Goal: Information Seeking & Learning: Learn about a topic

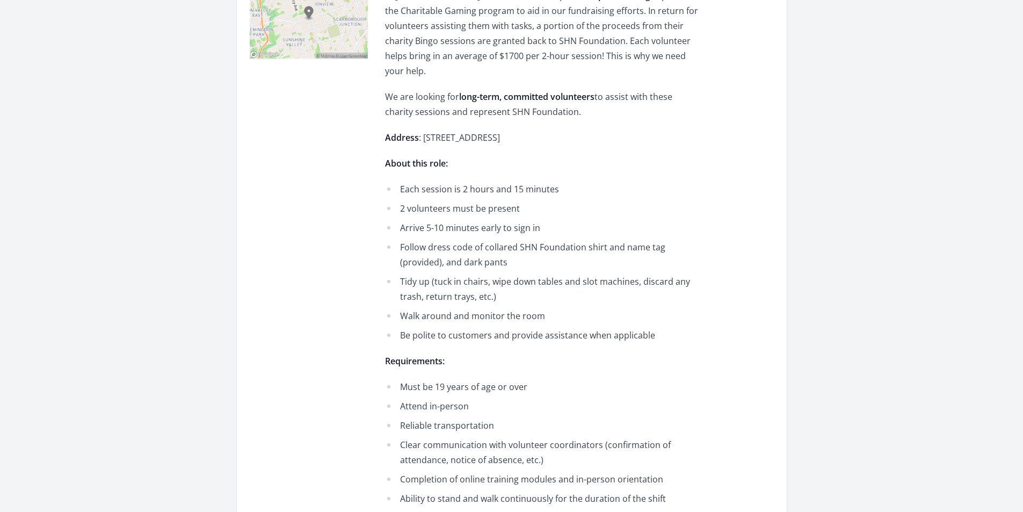
scroll to position [329, 0]
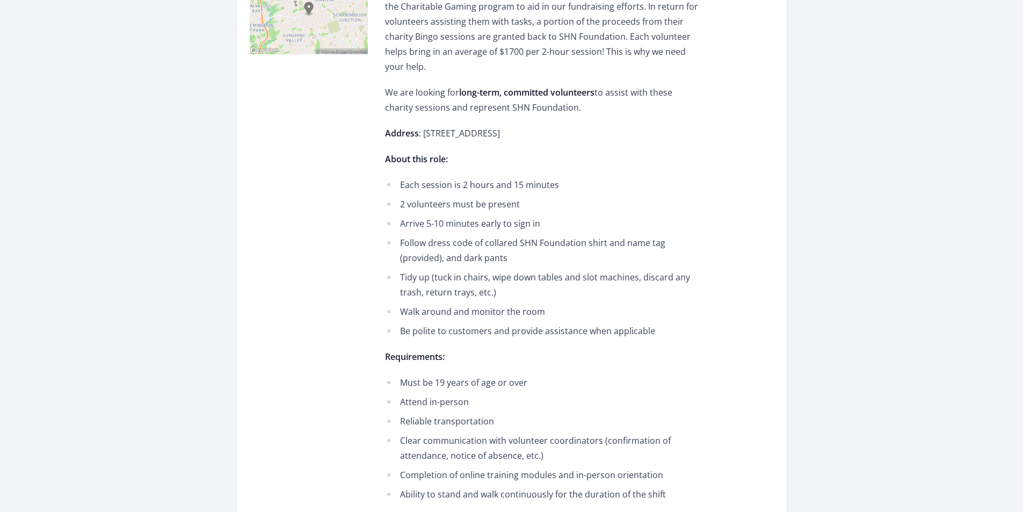
drag, startPoint x: 503, startPoint y: 146, endPoint x: 501, endPoint y: 167, distance: 21.0
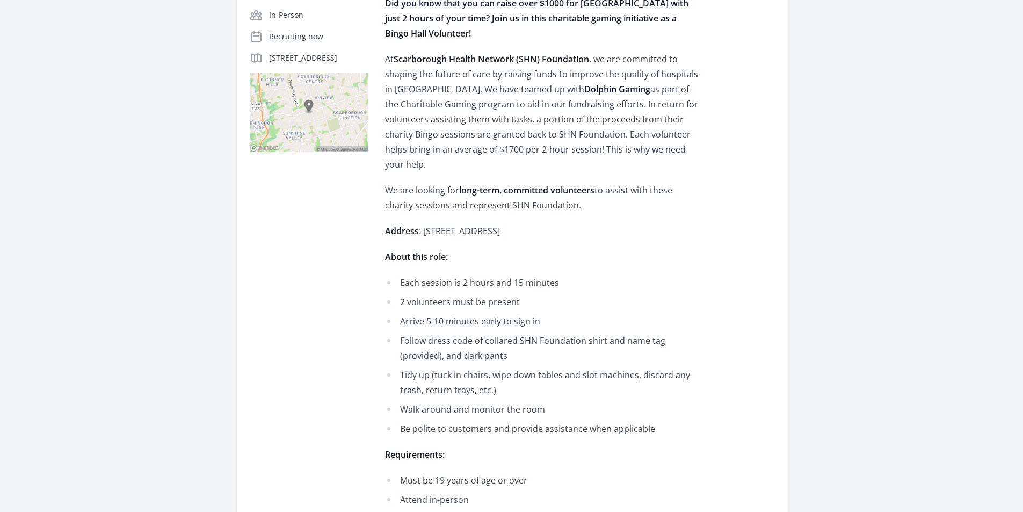
drag, startPoint x: 500, startPoint y: 251, endPoint x: 501, endPoint y: 231, distance: 19.4
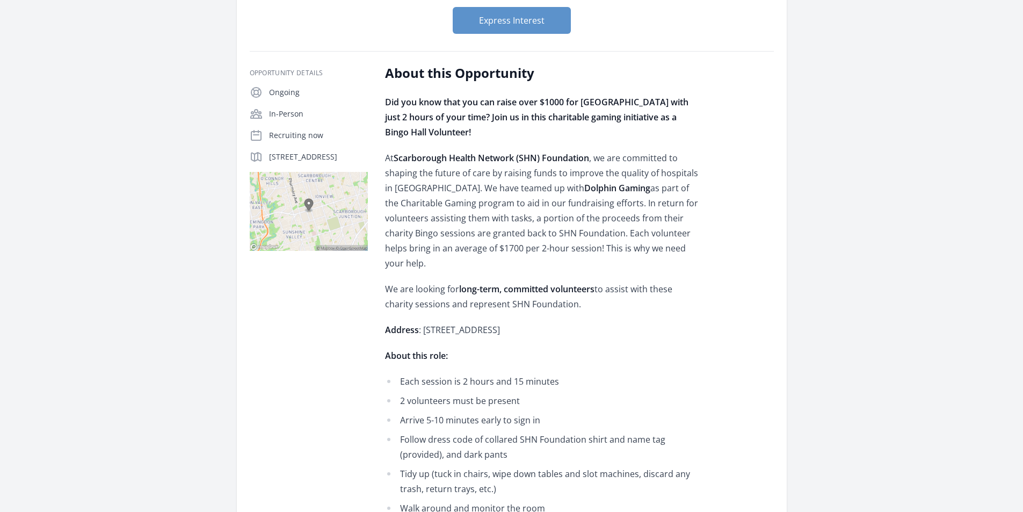
scroll to position [14, 0]
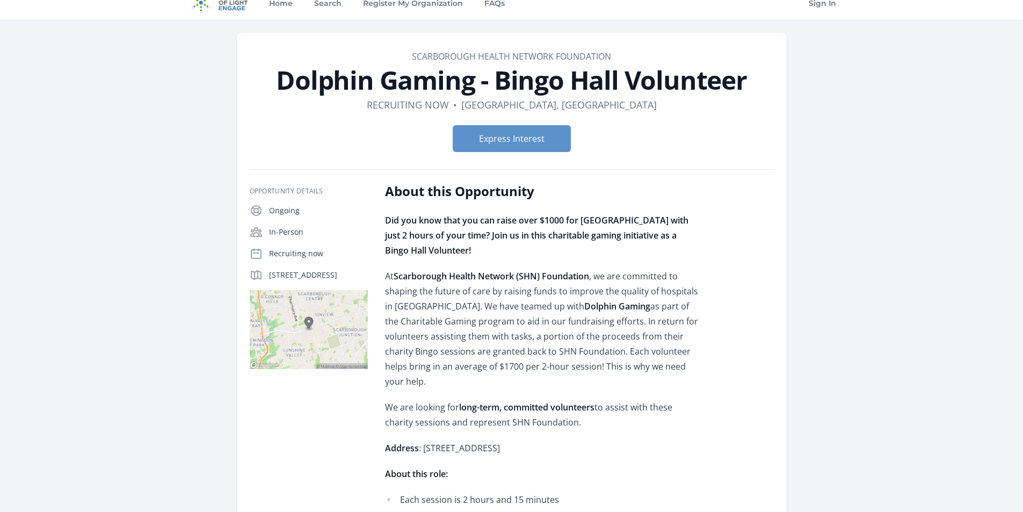
drag, startPoint x: 575, startPoint y: 200, endPoint x: 553, endPoint y: 244, distance: 49.2
click at [553, 244] on p "Did you know that you can raise over $1000 for Scarborough Hospitals with just …" at bounding box center [542, 235] width 314 height 45
drag, startPoint x: 551, startPoint y: 248, endPoint x: 611, endPoint y: 188, distance: 84.7
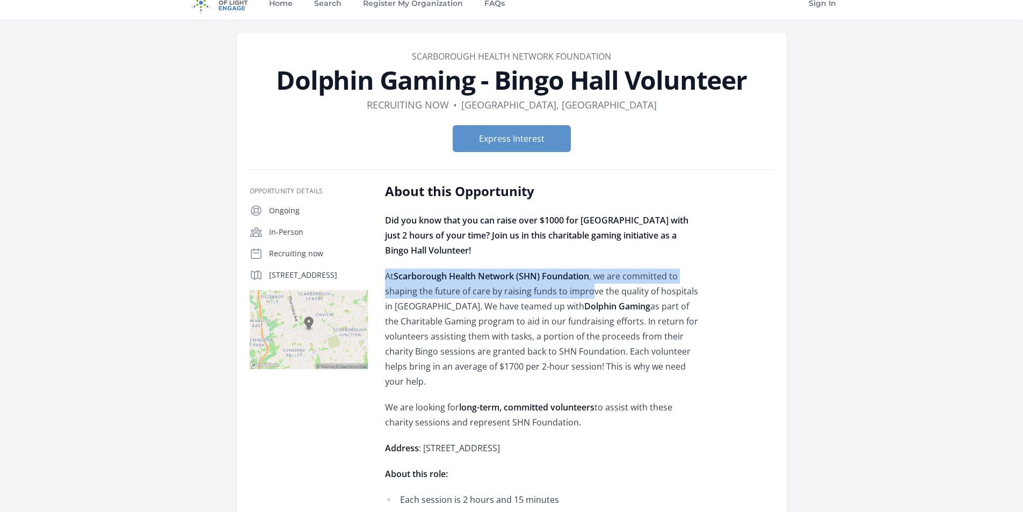
drag, startPoint x: 603, startPoint y: 252, endPoint x: 546, endPoint y: 349, distance: 112.6
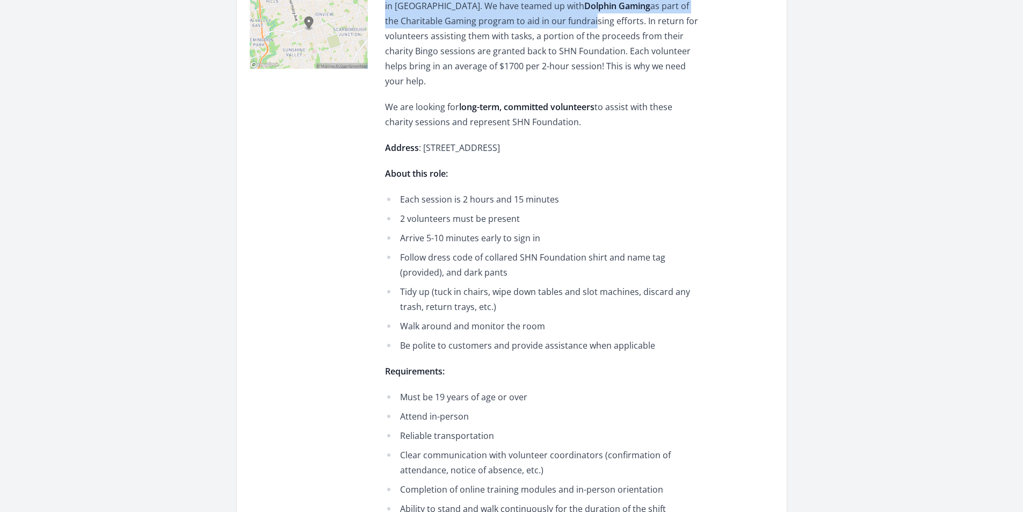
scroll to position [337, 0]
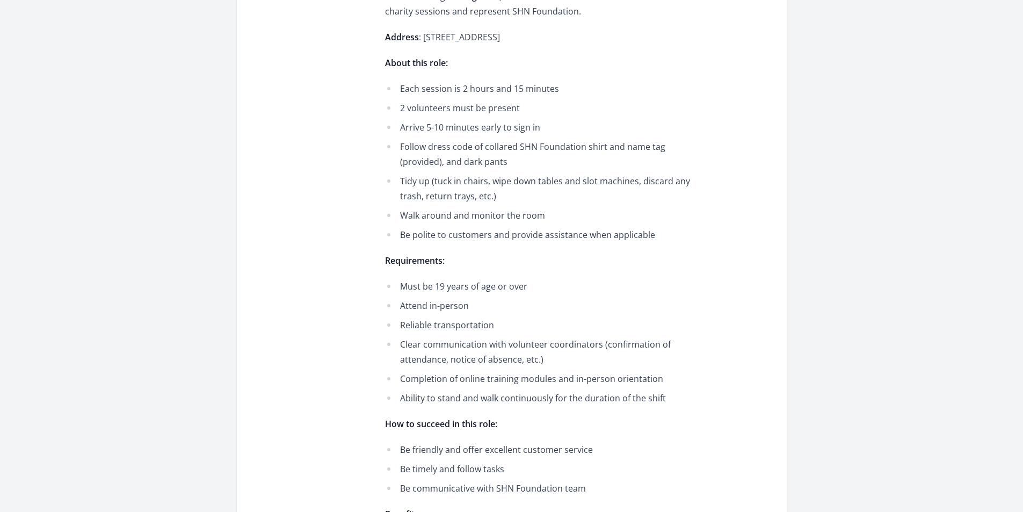
drag, startPoint x: 545, startPoint y: 241, endPoint x: 533, endPoint y: 331, distance: 91.0
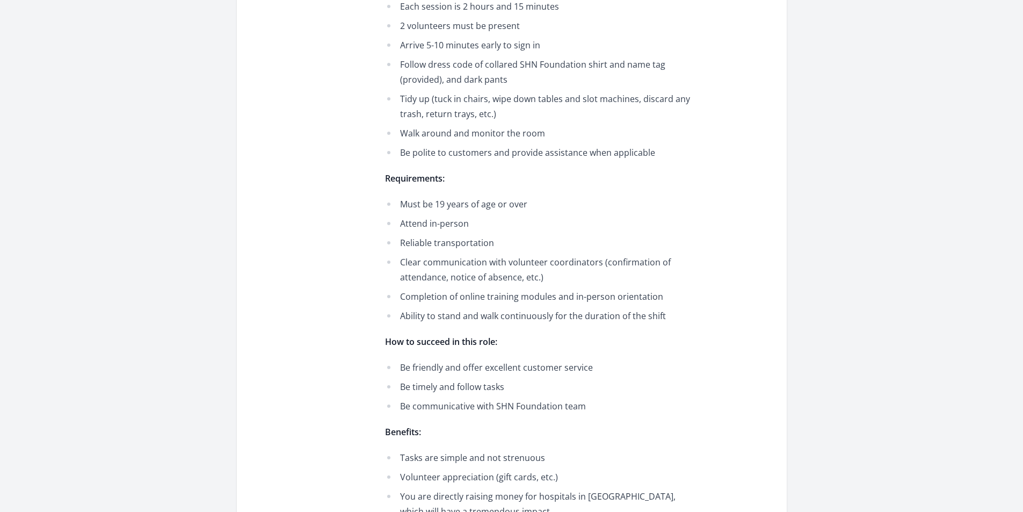
scroll to position [784, 0]
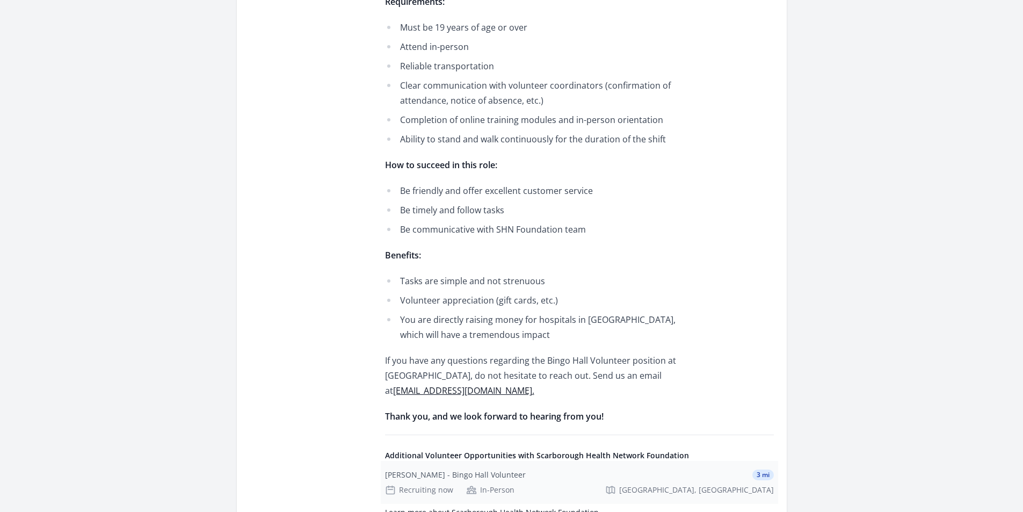
drag, startPoint x: 546, startPoint y: 253, endPoint x: 542, endPoint y: 373, distance: 120.3
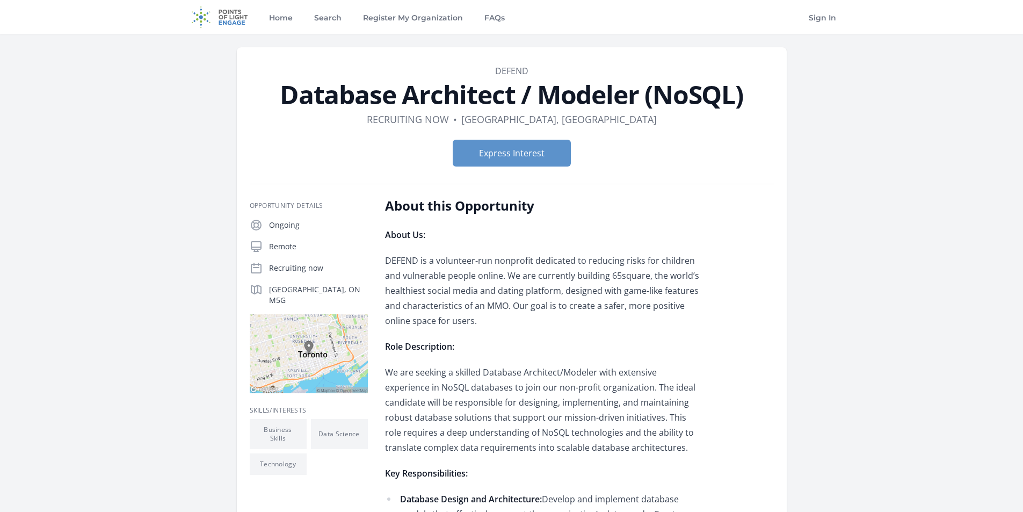
drag, startPoint x: 502, startPoint y: 238, endPoint x: 491, endPoint y: 321, distance: 83.9
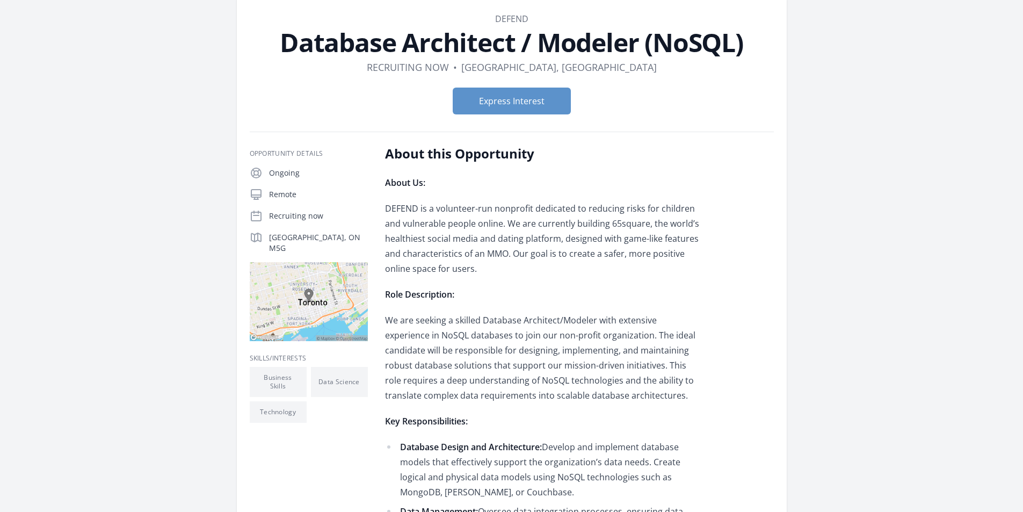
scroll to position [161, 0]
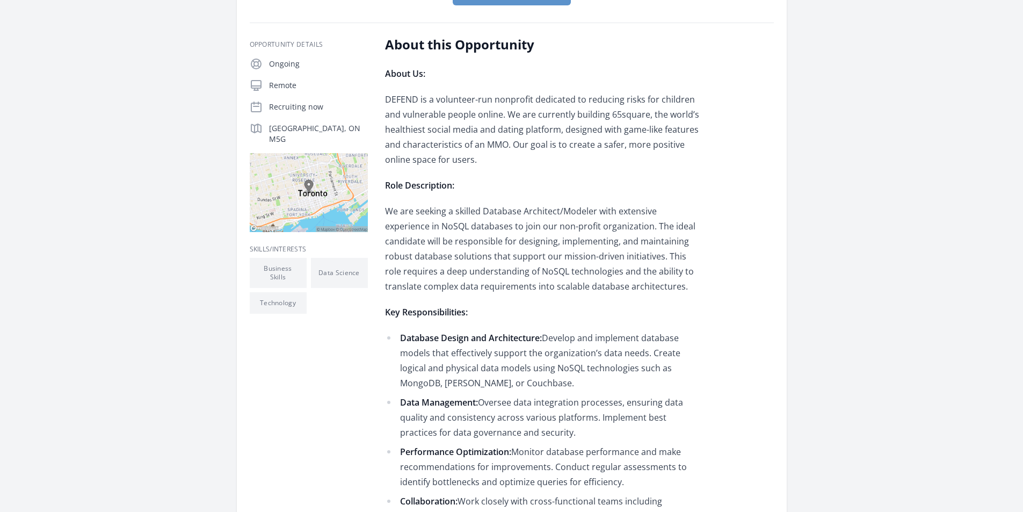
click at [502, 181] on p "Role Description:" at bounding box center [542, 185] width 314 height 15
drag, startPoint x: 502, startPoint y: 181, endPoint x: 699, endPoint y: 242, distance: 206.1
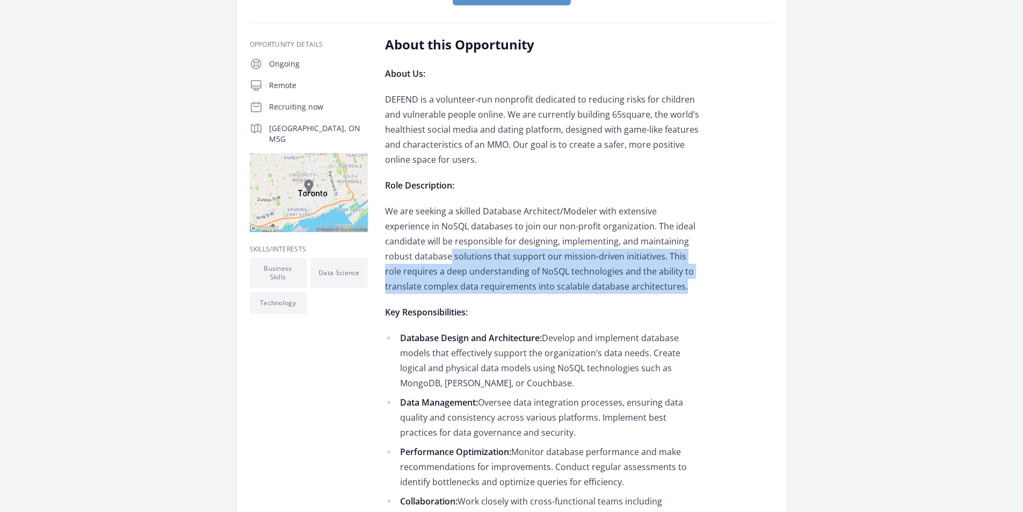
drag, startPoint x: 685, startPoint y: 279, endPoint x: 718, endPoint y: 236, distance: 54.3
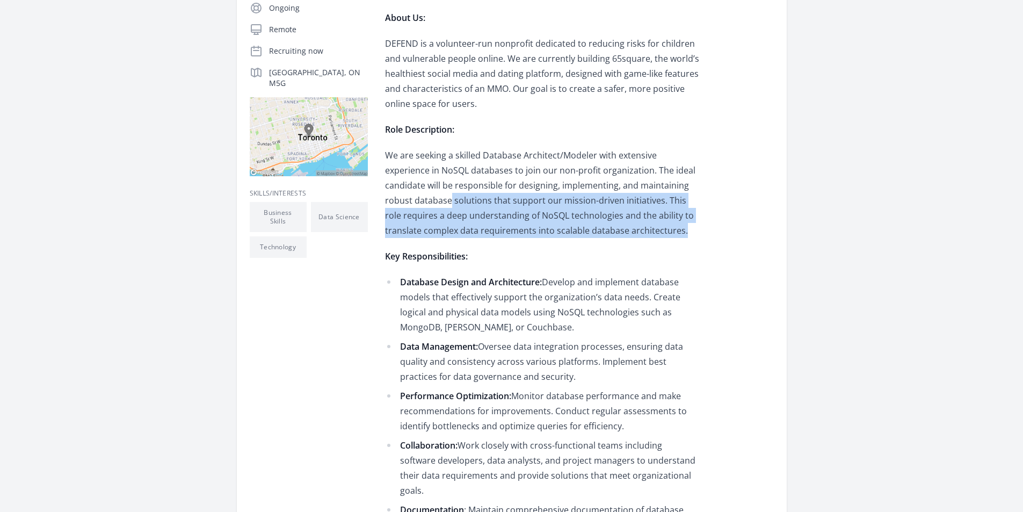
scroll to position [429, 0]
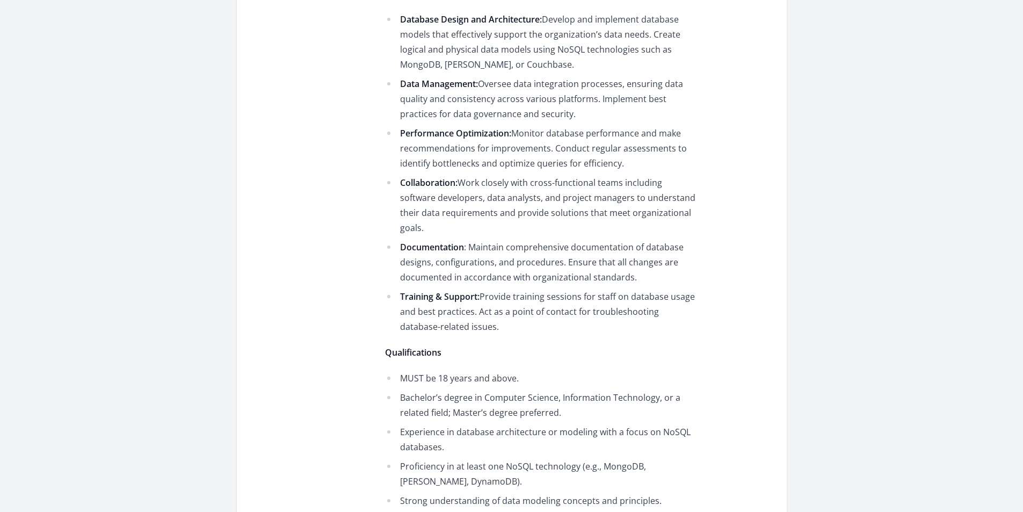
drag, startPoint x: 645, startPoint y: 191, endPoint x: 614, endPoint y: 300, distance: 112.8
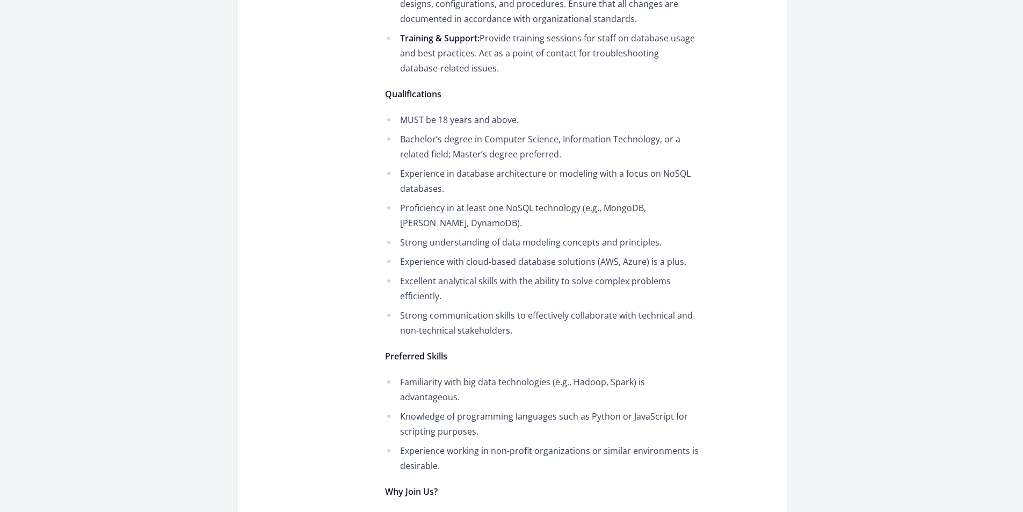
scroll to position [1424, 0]
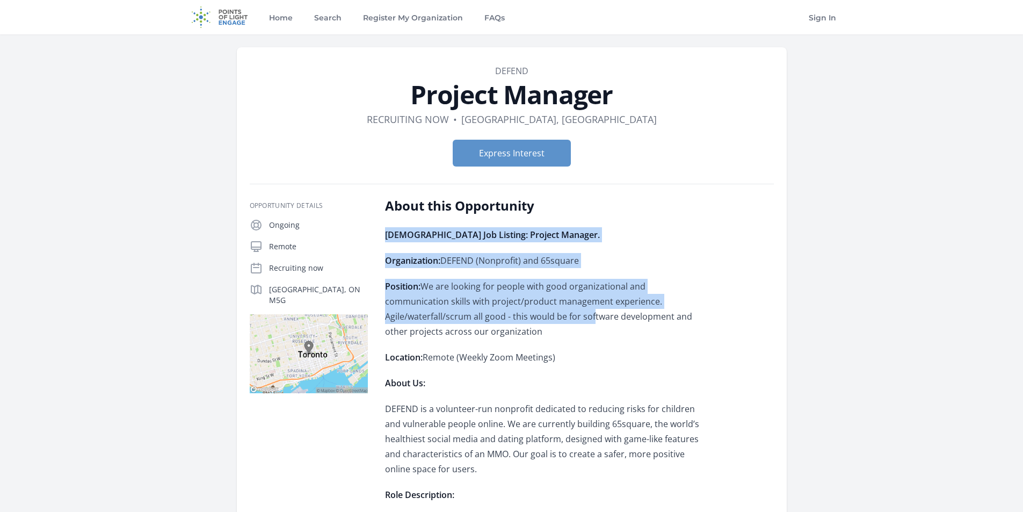
drag, startPoint x: 607, startPoint y: 240, endPoint x: 708, endPoint y: 155, distance: 131.8
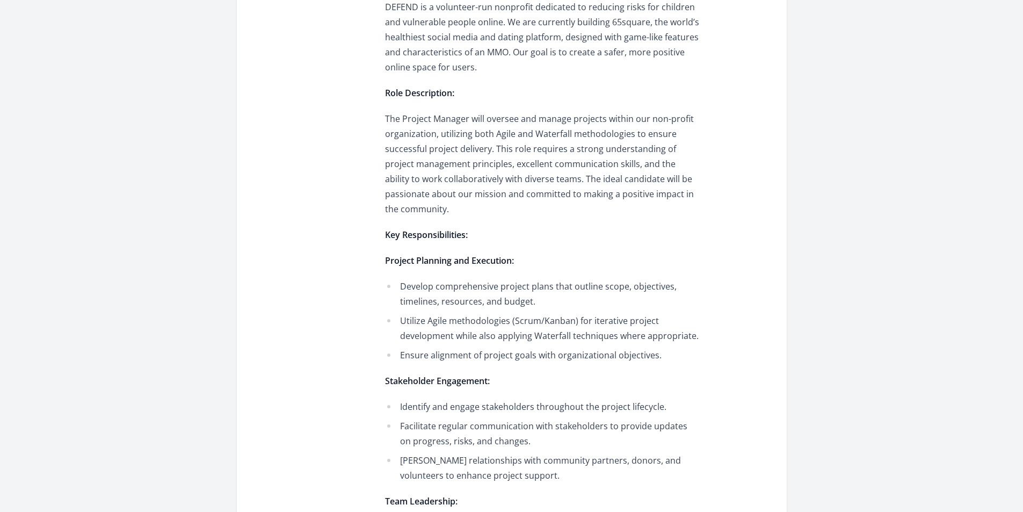
scroll to position [591, 0]
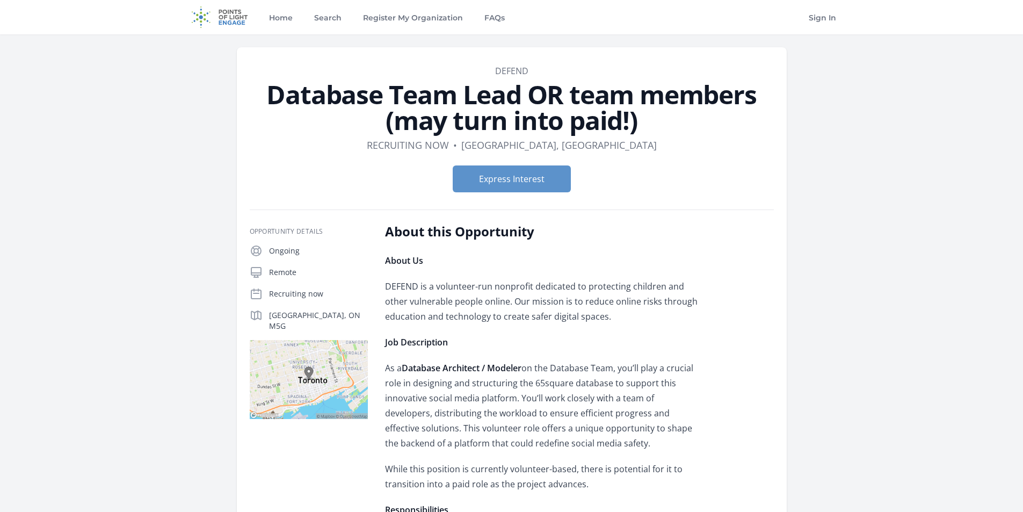
drag, startPoint x: 587, startPoint y: 332, endPoint x: 623, endPoint y: 442, distance: 115.6
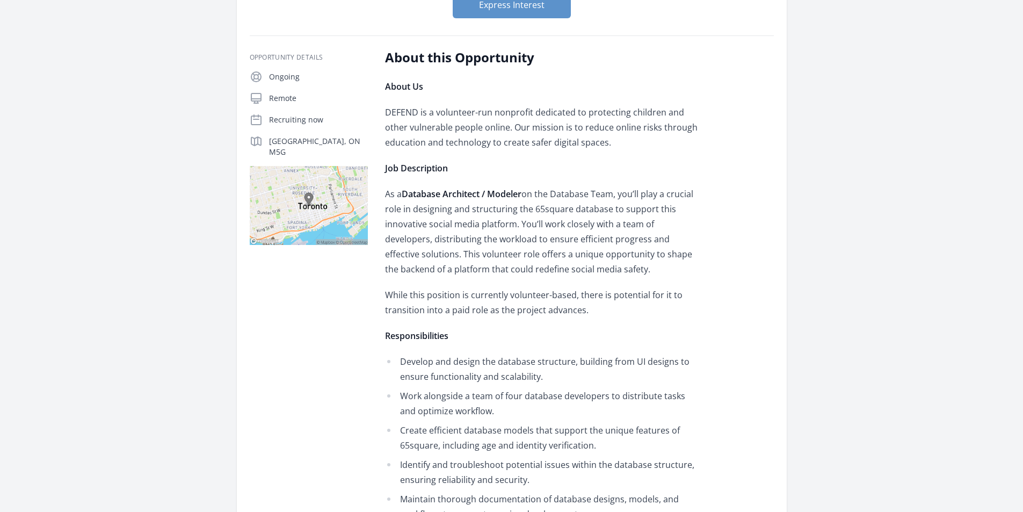
scroll to position [268, 0]
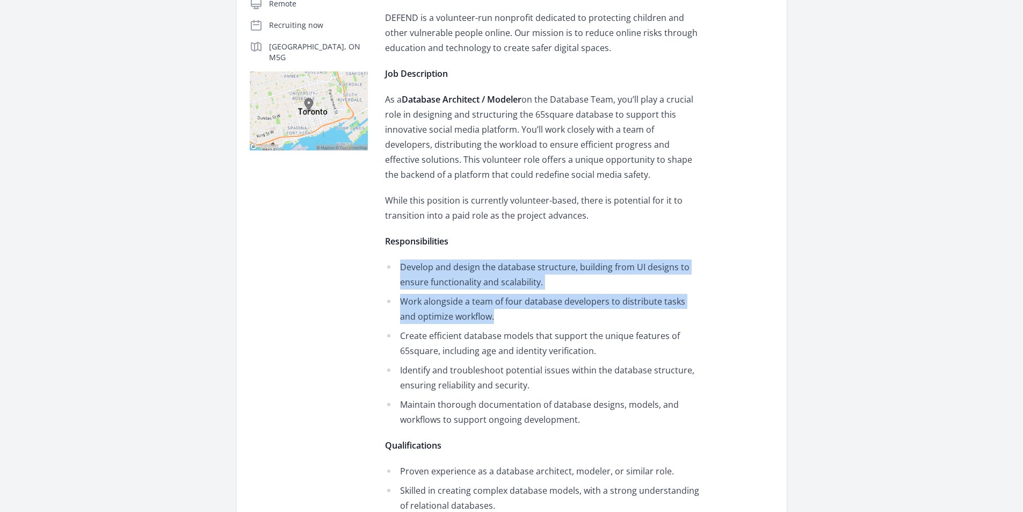
drag, startPoint x: 567, startPoint y: 232, endPoint x: 548, endPoint y: 315, distance: 84.3
click at [548, 315] on div "About Us DEFEND is a volunteer-run nonprofit dedicated to protecting children a…" at bounding box center [542, 333] width 314 height 698
click at [548, 315] on li "Work alongside a team of four database developers to distribute tasks and optim…" at bounding box center [542, 309] width 314 height 30
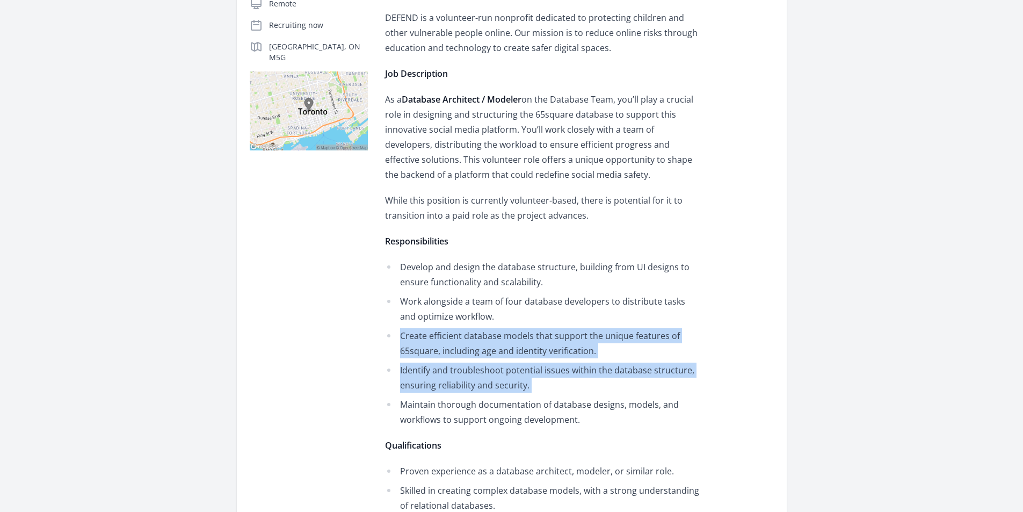
drag, startPoint x: 548, startPoint y: 315, endPoint x: 584, endPoint y: 388, distance: 81.6
click at [584, 388] on ul "Develop and design the database structure, building from UI designs to ensure f…" at bounding box center [542, 342] width 314 height 167
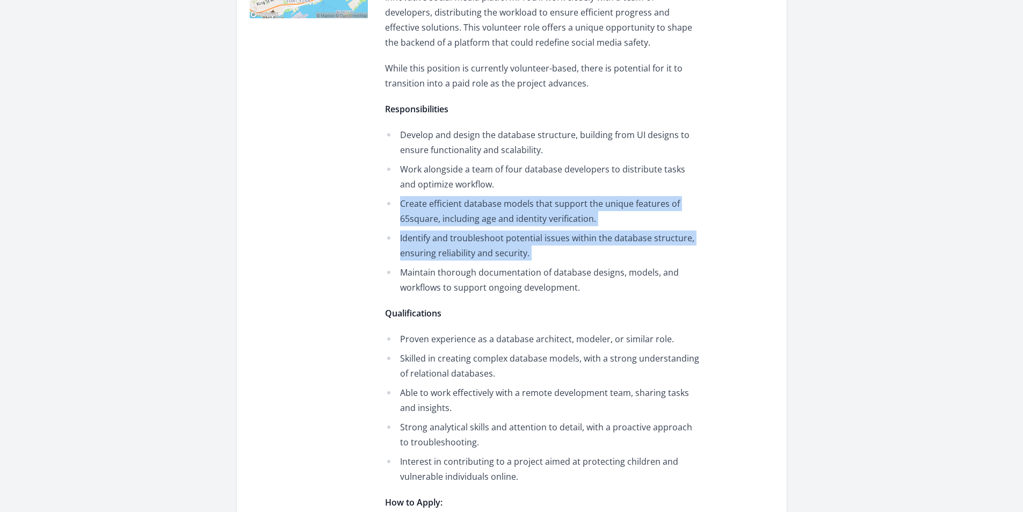
scroll to position [537, 0]
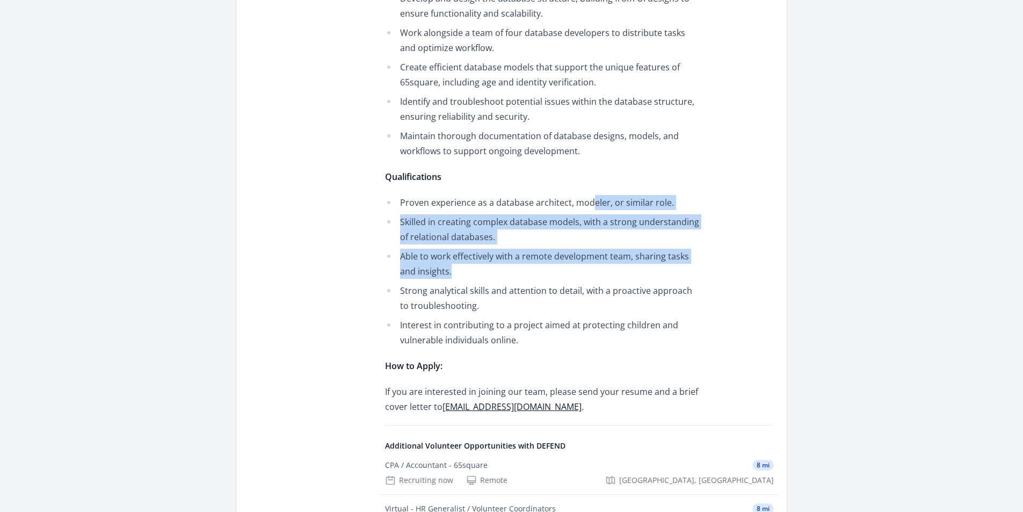
drag, startPoint x: 593, startPoint y: 195, endPoint x: 581, endPoint y: 272, distance: 78.2
click at [581, 272] on ul "Proven experience as a database architect, modeler, or similar role. Skilled in…" at bounding box center [542, 271] width 314 height 152
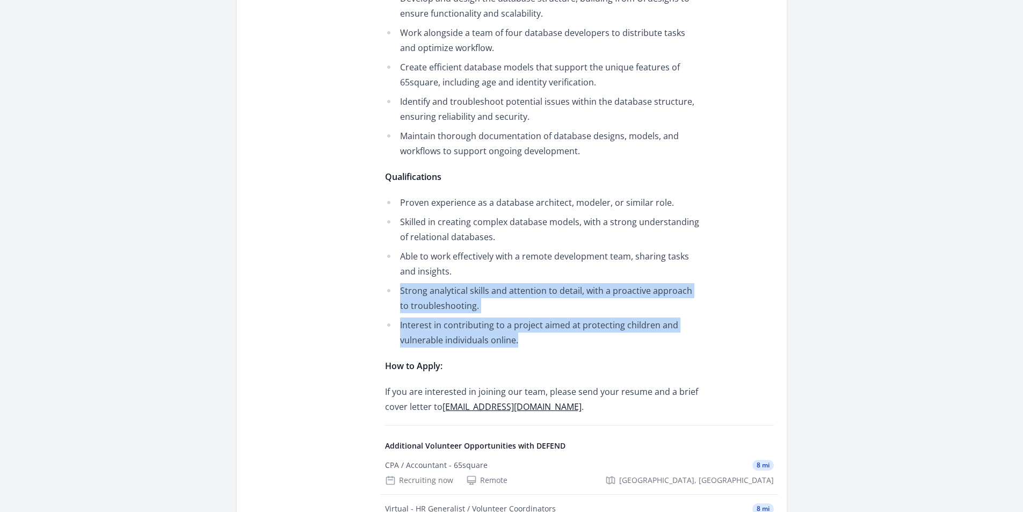
drag, startPoint x: 595, startPoint y: 344, endPoint x: 645, endPoint y: 265, distance: 92.9
click at [645, 265] on ul "Proven experience as a database architect, modeler, or similar role. Skilled in…" at bounding box center [542, 271] width 314 height 152
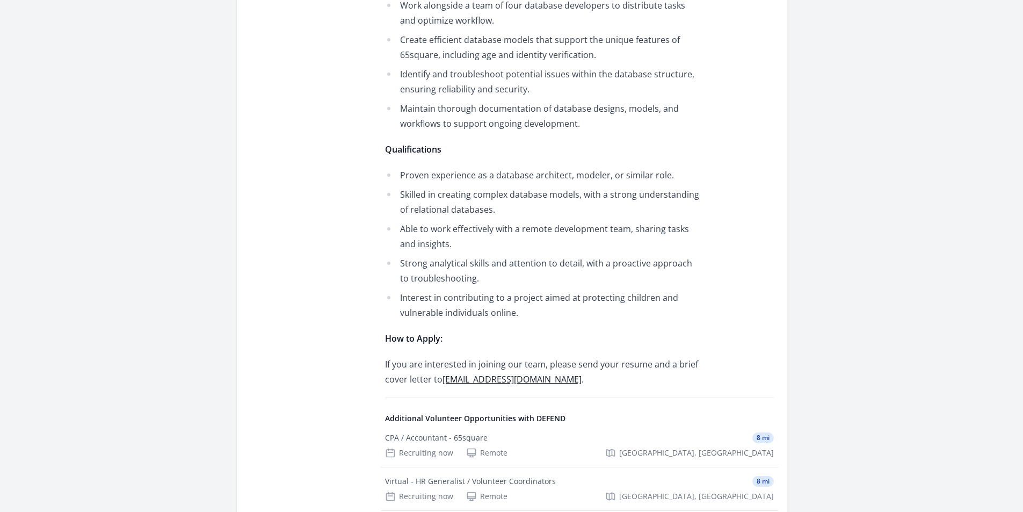
drag, startPoint x: 705, startPoint y: 195, endPoint x: 690, endPoint y: 256, distance: 62.5
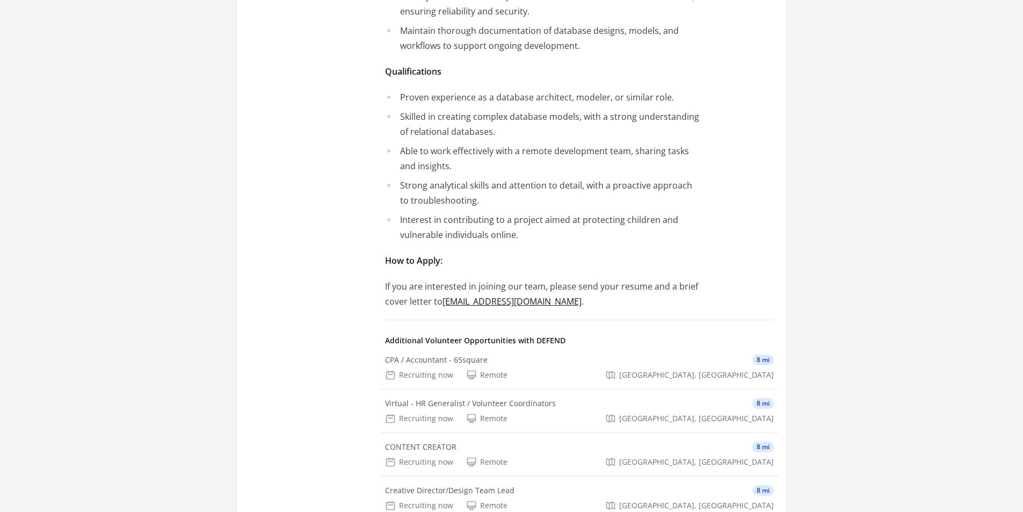
drag, startPoint x: 674, startPoint y: 329, endPoint x: 636, endPoint y: 414, distance: 93.3
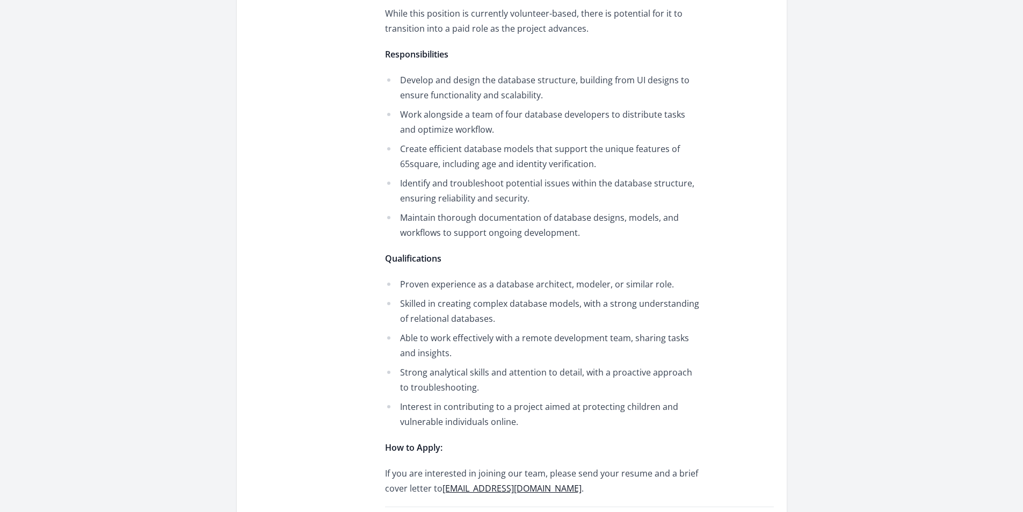
scroll to position [0, 0]
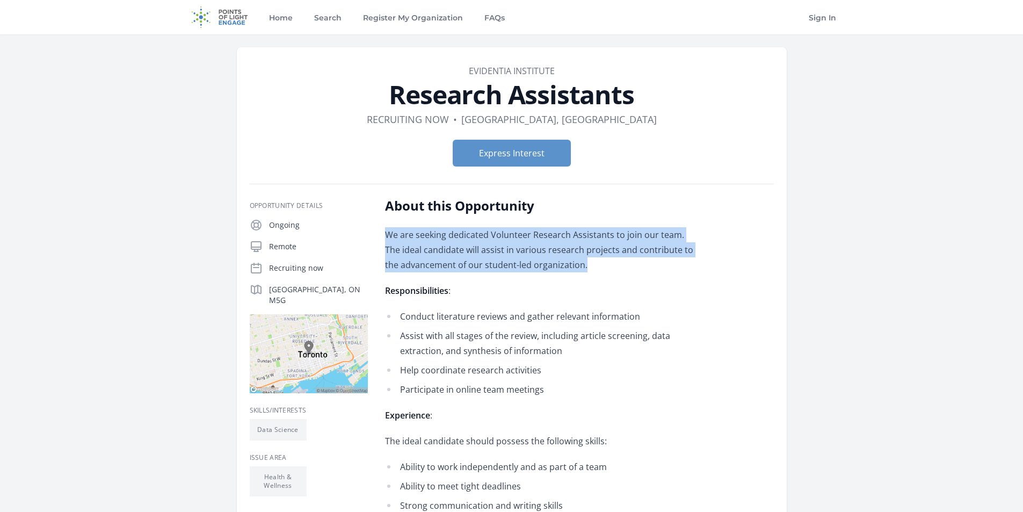
drag, startPoint x: 592, startPoint y: 203, endPoint x: 594, endPoint y: 268, distance: 64.5
click at [594, 268] on div "About this Opportunity We are seeking dedicated Volunteer Research Assistants t…" at bounding box center [542, 512] width 314 height 631
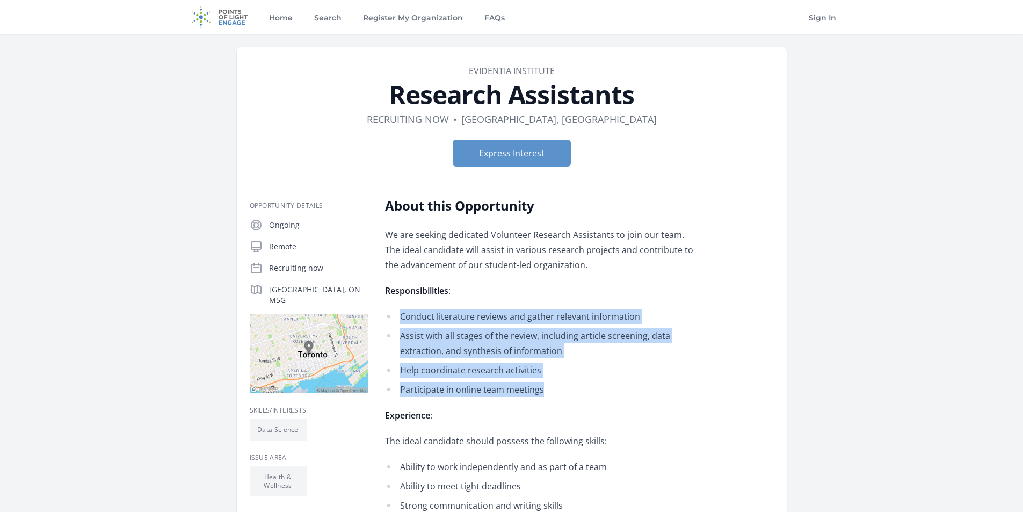
drag, startPoint x: 578, startPoint y: 299, endPoint x: 566, endPoint y: 382, distance: 83.5
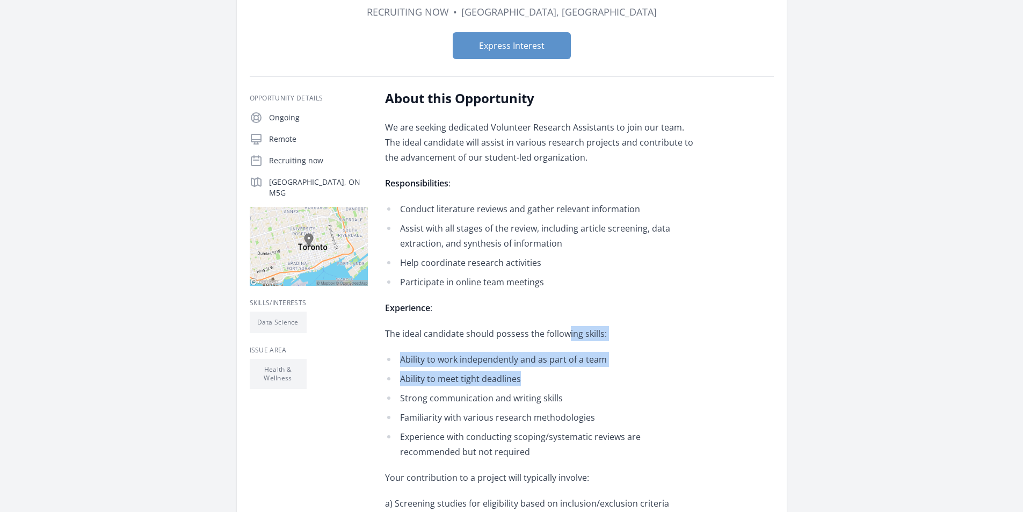
drag, startPoint x: 566, startPoint y: 323, endPoint x: 555, endPoint y: 381, distance: 59.0
click at [555, 381] on div "We are seeking dedicated Volunteer Research Assistants to join our team. The id…" at bounding box center [542, 420] width 314 height 601
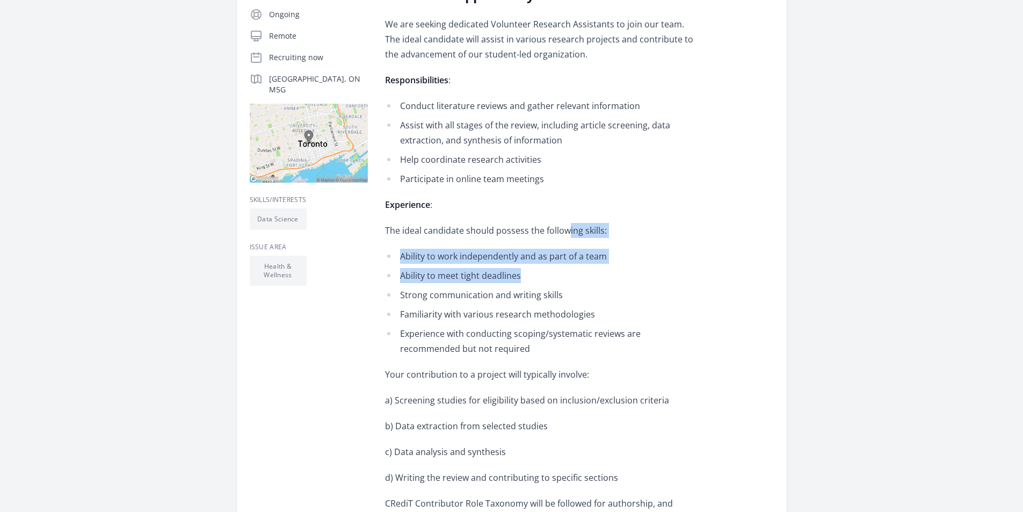
scroll to position [322, 0]
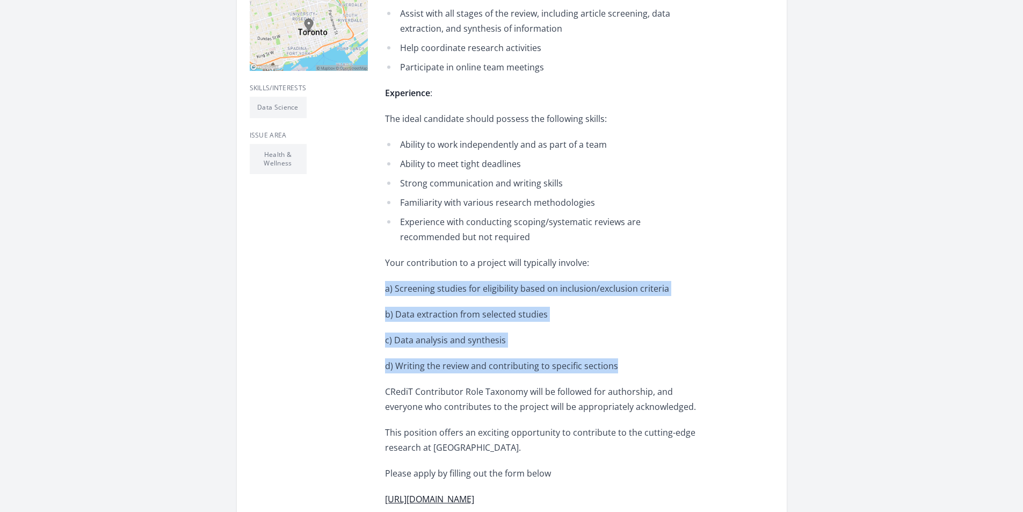
drag, startPoint x: 637, startPoint y: 360, endPoint x: 657, endPoint y: 258, distance: 103.9
click at [657, 258] on div "We are seeking dedicated Volunteer Research Assistants to join our team. The id…" at bounding box center [542, 205] width 314 height 601
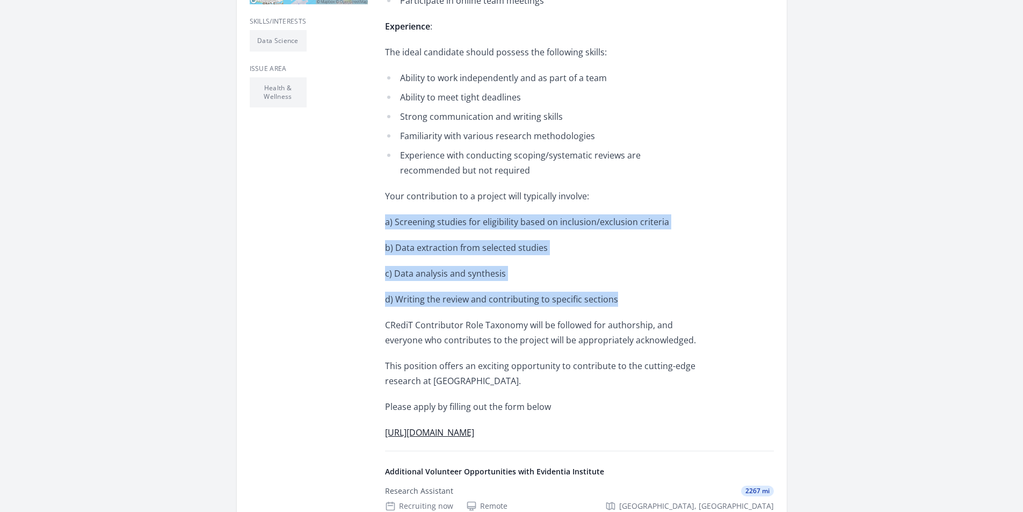
scroll to position [483, 0]
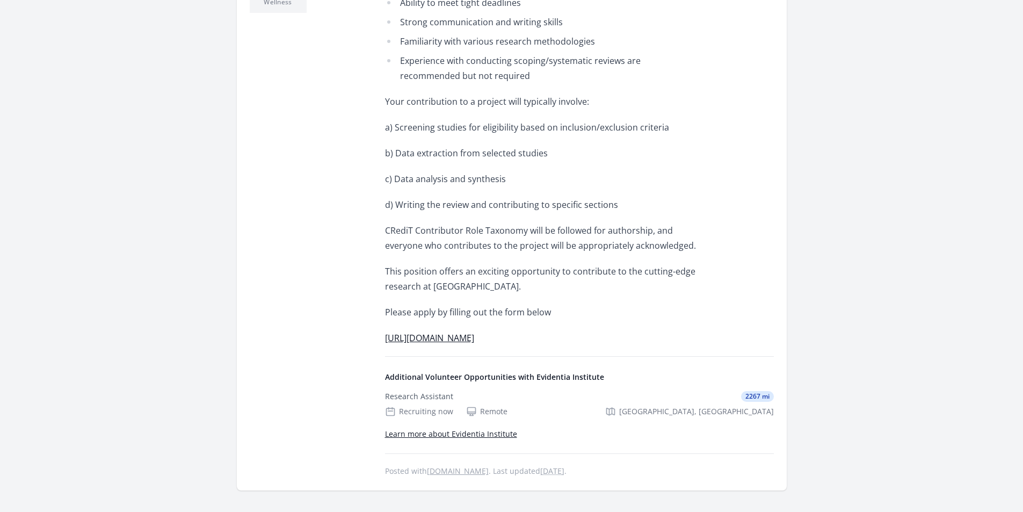
click at [539, 331] on p "https://docs.google.com/forms/d/e/1FAIpQLSf6q4dFkbE0NBZyND897slKUVh5fUJg8bRRugy…" at bounding box center [542, 337] width 314 height 15
click at [470, 239] on p "CRediT Contributor Role Taxonomy will be followed for authorship, and everyone …" at bounding box center [542, 238] width 314 height 30
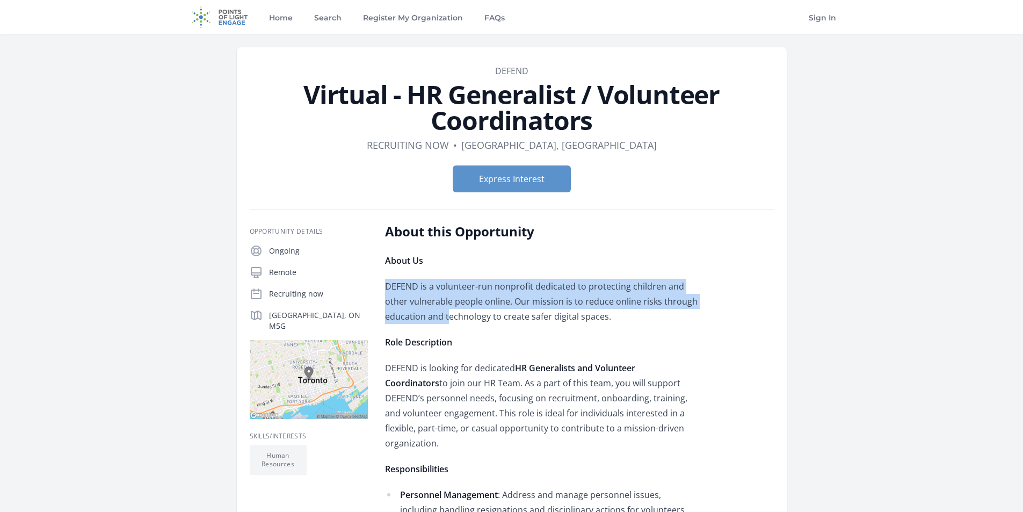
drag, startPoint x: 455, startPoint y: 274, endPoint x: 446, endPoint y: 326, distance: 52.4
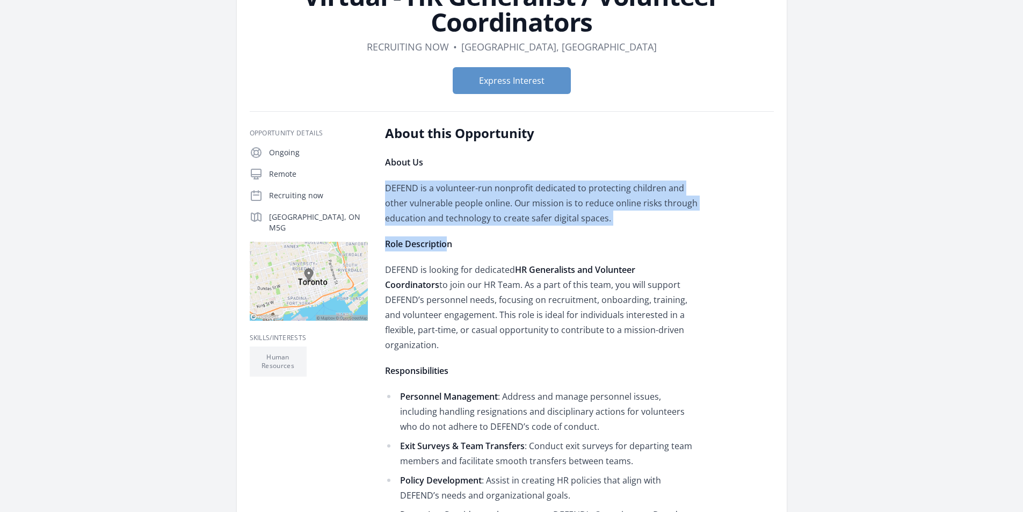
scroll to position [268, 0]
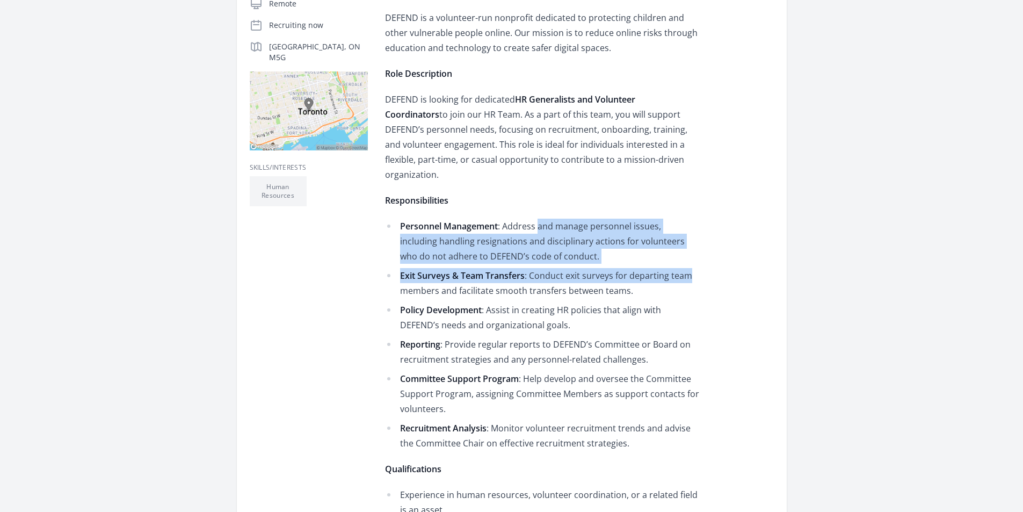
drag, startPoint x: 538, startPoint y: 193, endPoint x: 693, endPoint y: 254, distance: 166.3
click at [693, 254] on div "About Us DEFEND is a volunteer-run nonprofit dedicated to protecting children a…" at bounding box center [542, 337] width 314 height 706
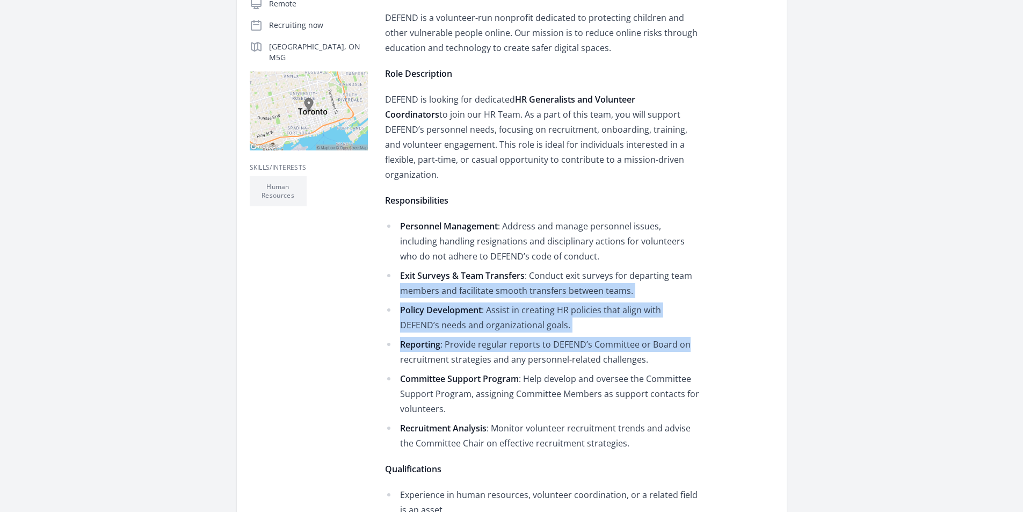
drag, startPoint x: 403, startPoint y: 278, endPoint x: 686, endPoint y: 324, distance: 287.3
click at [686, 324] on ul "Personnel Management : Address and manage personnel issues, including handling …" at bounding box center [542, 334] width 314 height 232
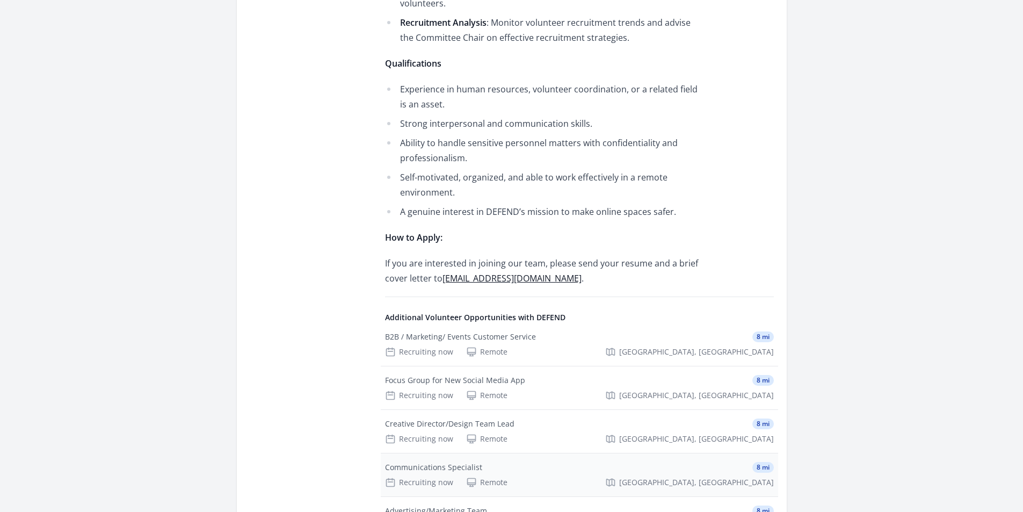
drag, startPoint x: 482, startPoint y: 220, endPoint x: 448, endPoint y: 340, distance: 124.9
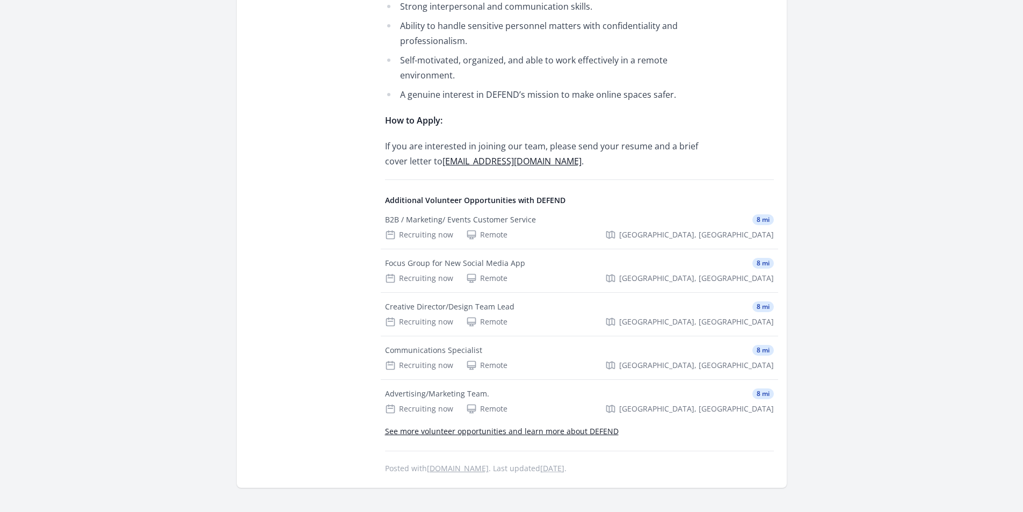
click at [527, 426] on link "See more volunteer opportunities and learn more about DEFEND" at bounding box center [502, 431] width 234 height 10
click at [515, 426] on link "See more volunteer opportunities and learn more about DEFEND" at bounding box center [502, 431] width 234 height 10
